Goal: Transaction & Acquisition: Subscribe to service/newsletter

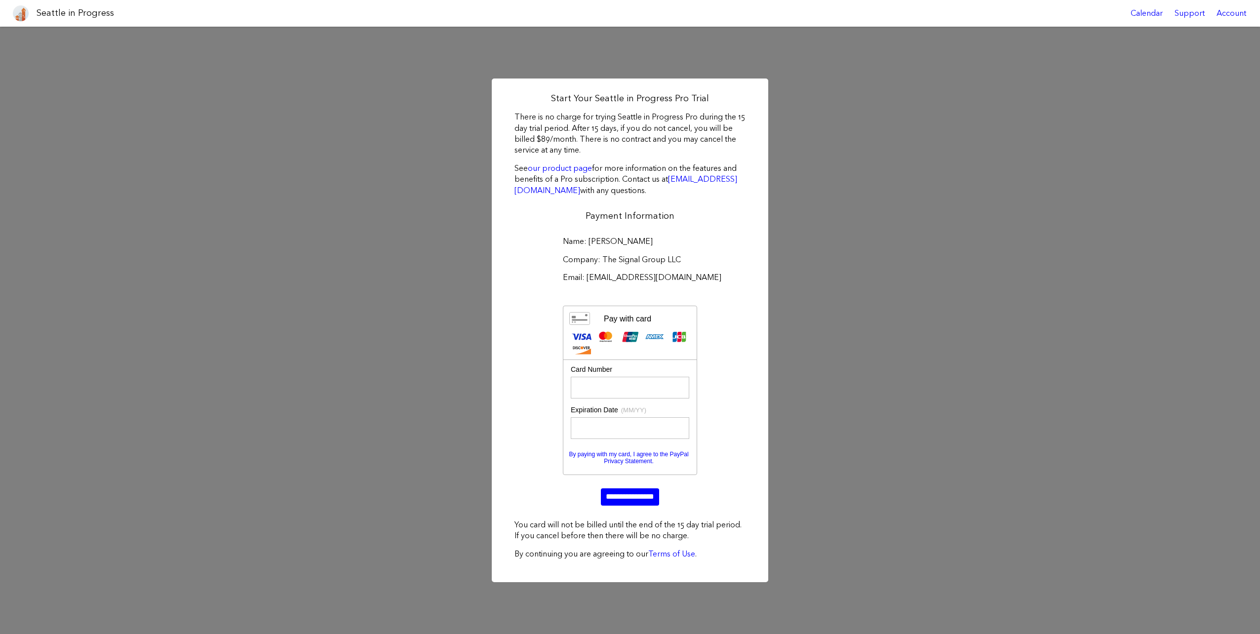
click at [860, 443] on div "Start Your Seattle in Progress Pro Trial There is no charge for trying Seattle …" at bounding box center [630, 330] width 1260 height 607
click at [286, 141] on div "Start Your Seattle in Progress Pro Trial There is no charge for trying Seattle …" at bounding box center [630, 330] width 1260 height 607
click at [564, 169] on link "our product page" at bounding box center [560, 167] width 64 height 9
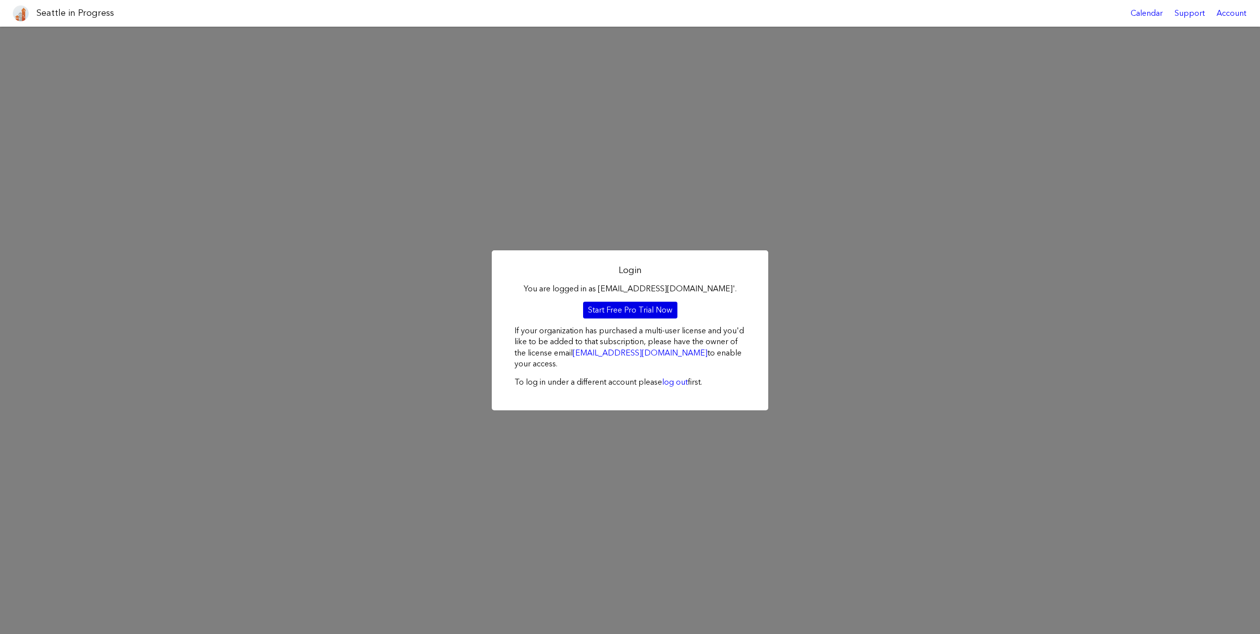
click at [628, 311] on link "Start Free Pro Trial Now" at bounding box center [630, 310] width 94 height 17
